Goal: Navigation & Orientation: Find specific page/section

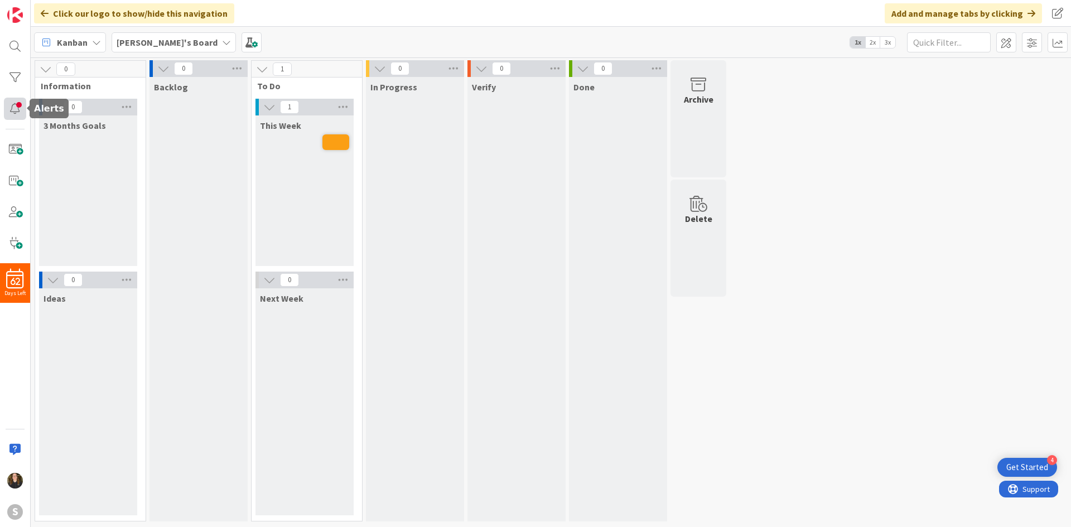
click at [15, 111] on div at bounding box center [15, 109] width 22 height 22
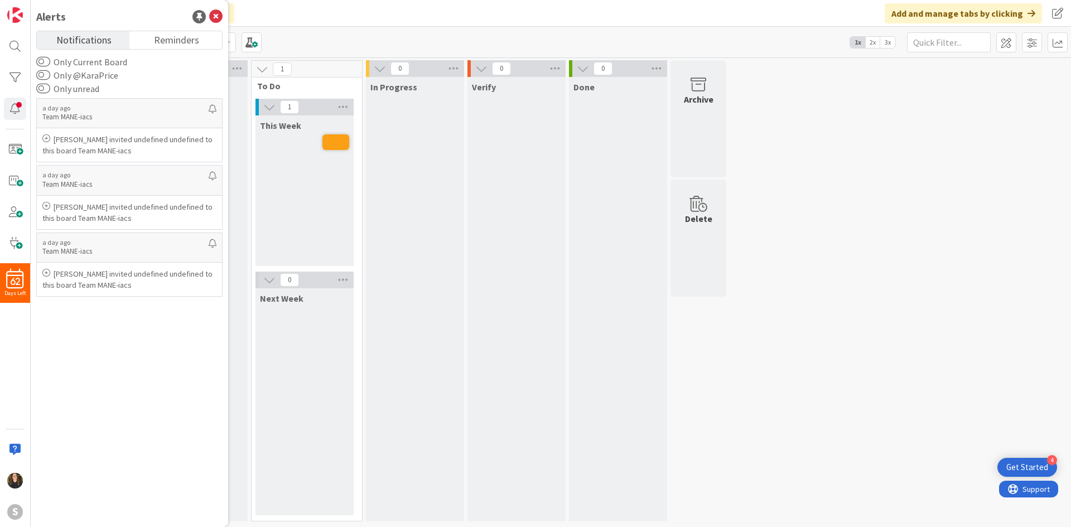
click at [335, 190] on div "This Week" at bounding box center [305, 190] width 98 height 151
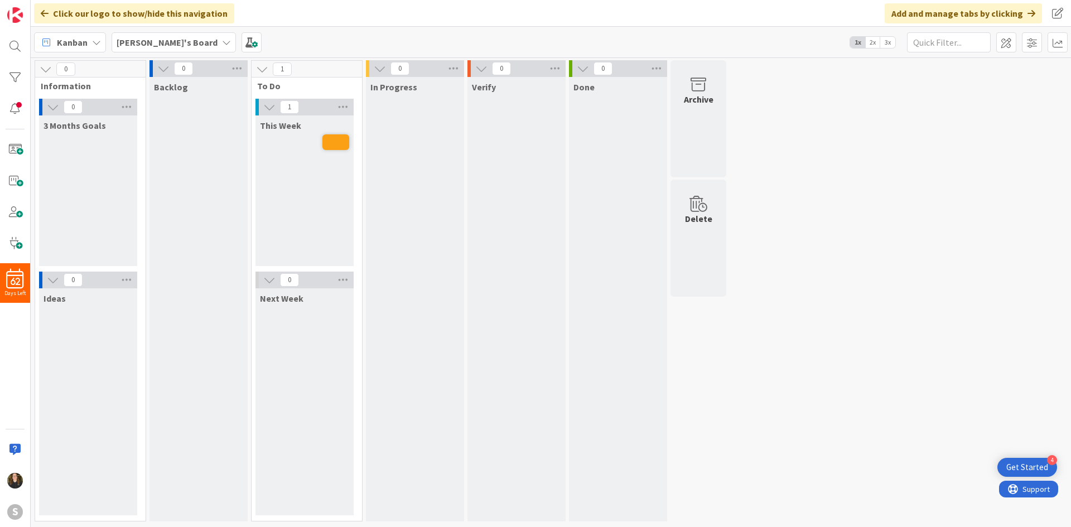
click at [146, 41] on b "[PERSON_NAME]'s Board" at bounding box center [167, 42] width 101 height 11
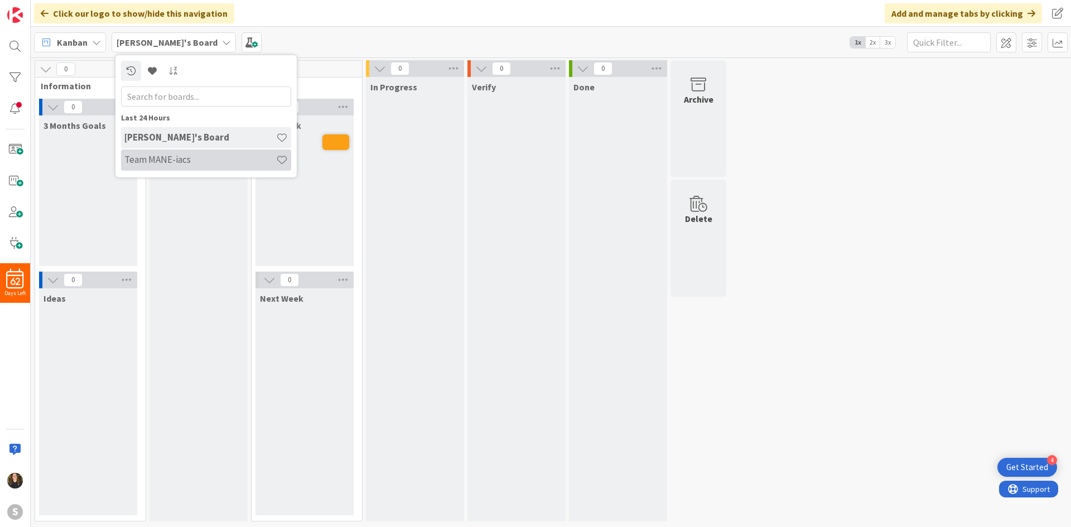
click at [177, 158] on h4 "Team MANE-iacs" at bounding box center [200, 159] width 152 height 11
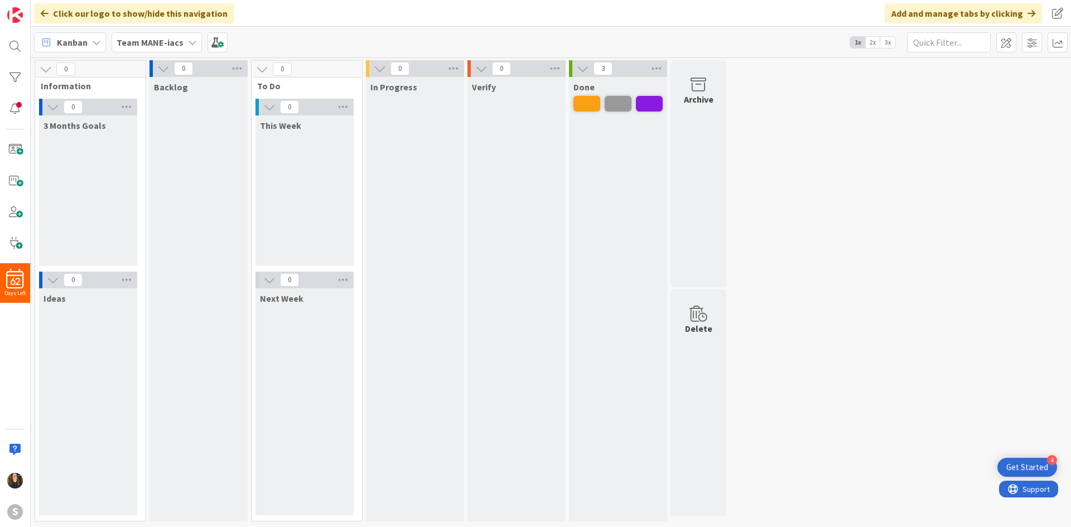
click at [160, 42] on b "Team MANE-iacs" at bounding box center [150, 42] width 67 height 11
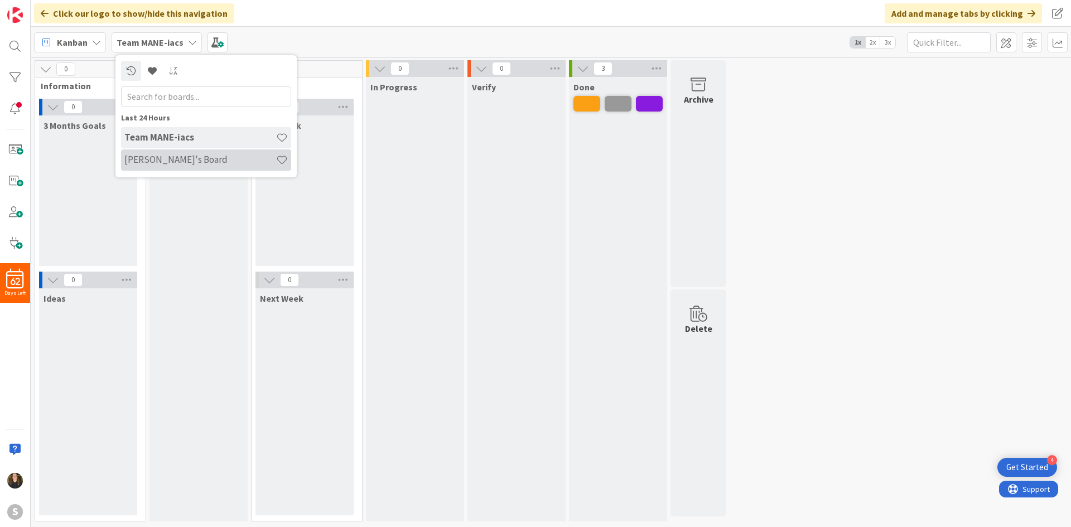
click at [175, 161] on h4 "[PERSON_NAME]'s Board" at bounding box center [200, 159] width 152 height 11
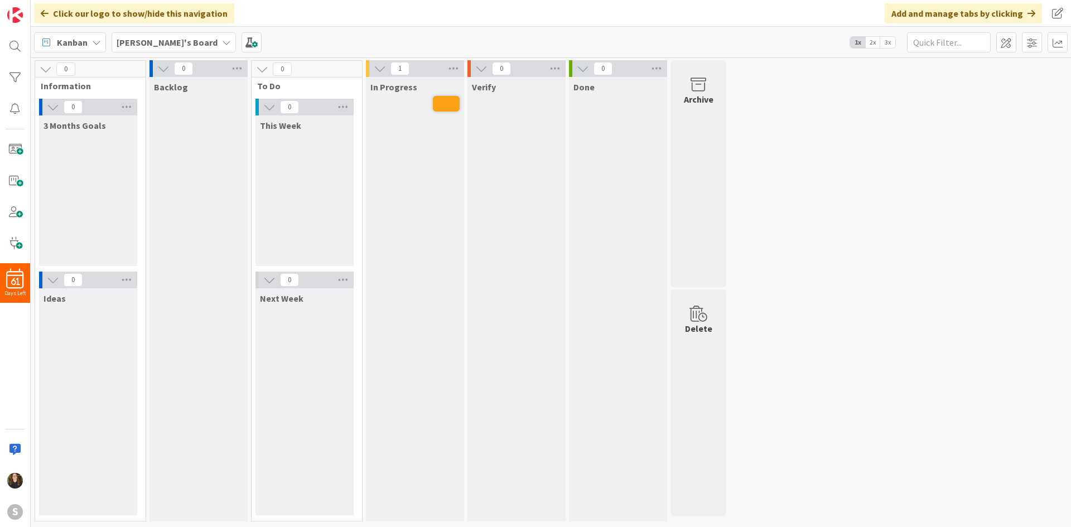
click at [295, 219] on div "This Week" at bounding box center [305, 190] width 98 height 151
click at [13, 148] on span at bounding box center [15, 149] width 22 height 22
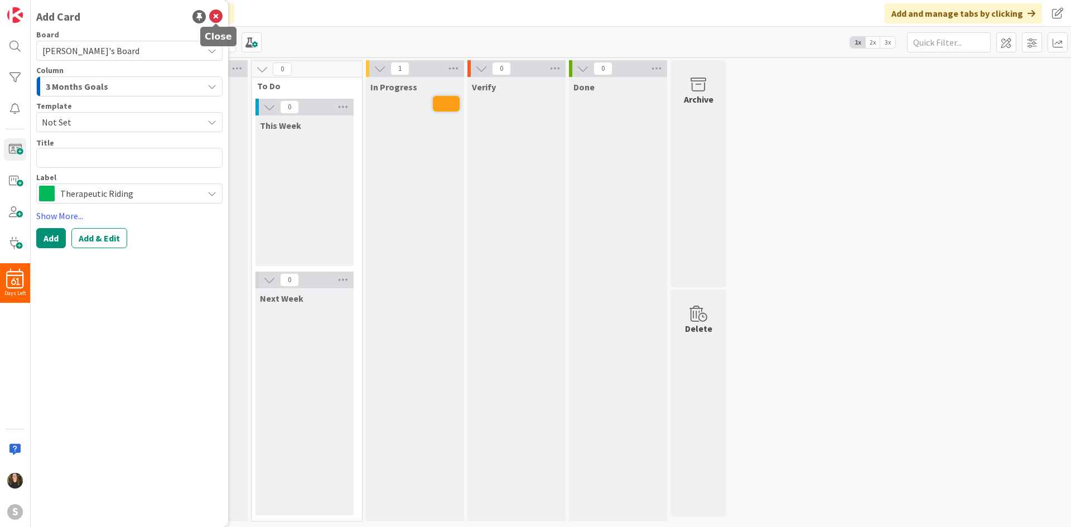
click at [221, 21] on icon at bounding box center [215, 16] width 13 height 13
